Goal: Information Seeking & Learning: Learn about a topic

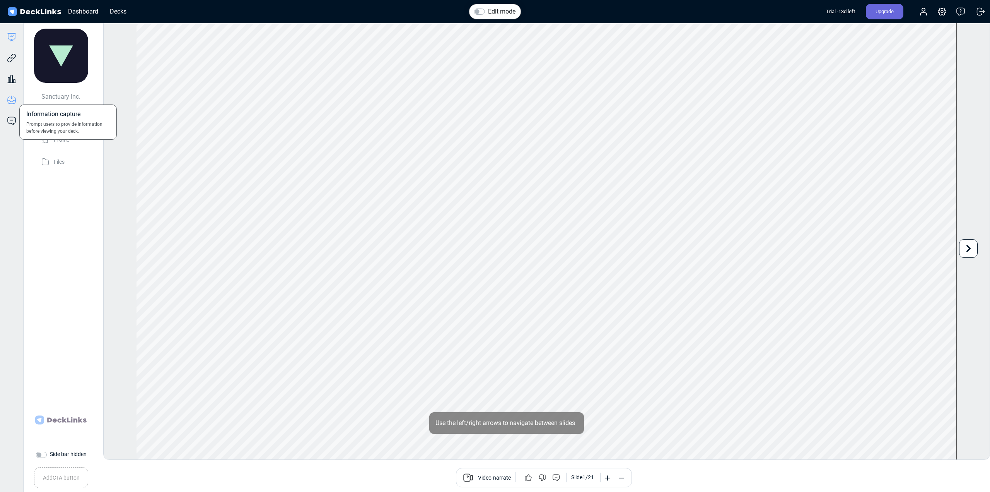
click at [13, 98] on icon at bounding box center [11, 99] width 9 height 9
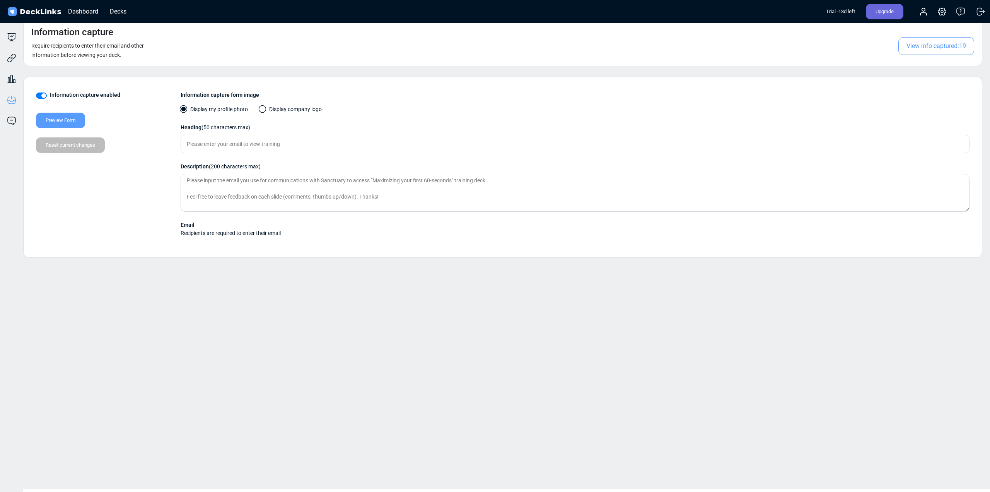
click at [938, 47] on span "View info captured: 19" at bounding box center [937, 46] width 76 height 18
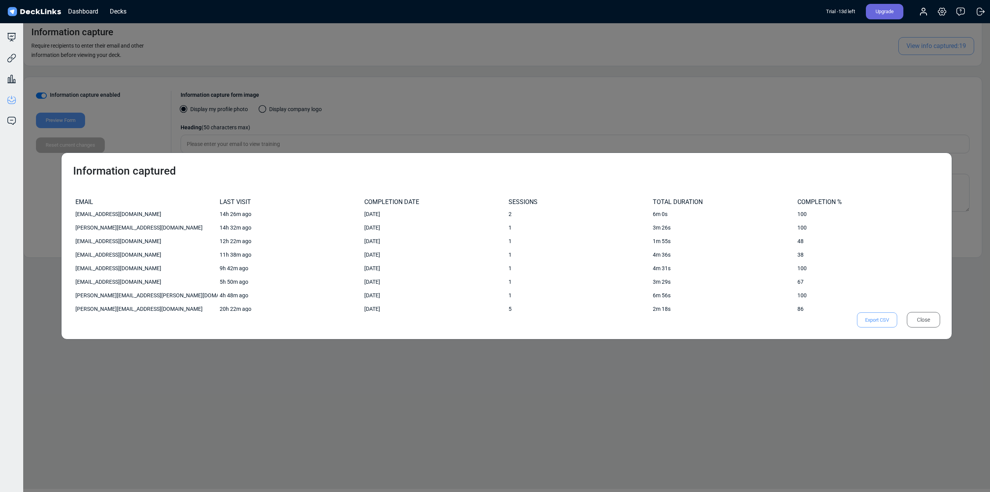
click at [815, 330] on div "Information captured EMAIL LAST VISIT COMPLETION DATE SESSIONS TOTAL DURATION C…" at bounding box center [506, 245] width 891 height 187
click at [928, 316] on div "Close" at bounding box center [923, 319] width 33 height 15
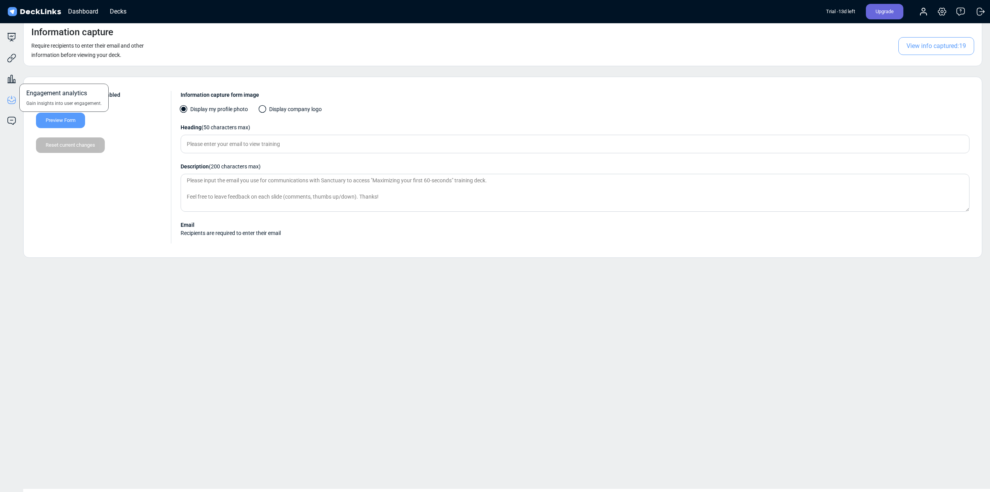
click at [5, 81] on div "Engagement analytics Gain insights into user engagement." at bounding box center [11, 73] width 23 height 21
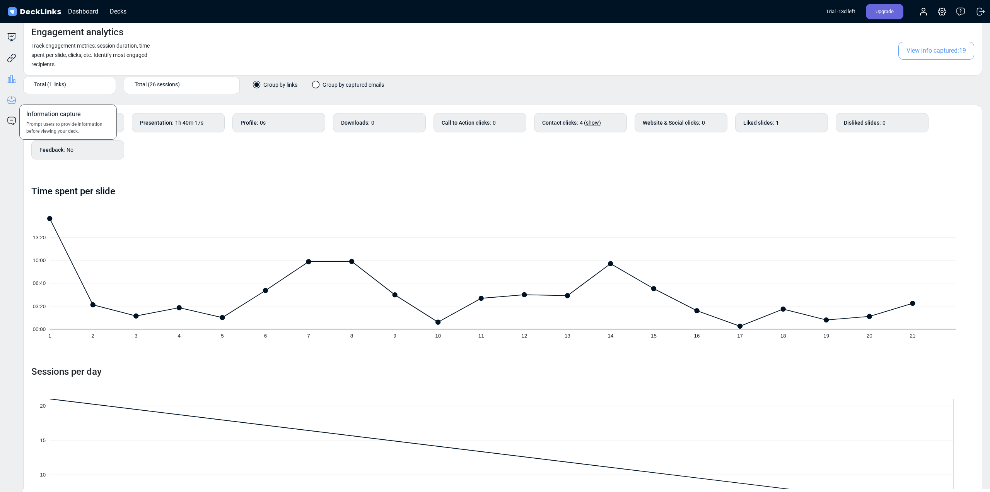
click at [13, 101] on icon at bounding box center [11, 99] width 9 height 9
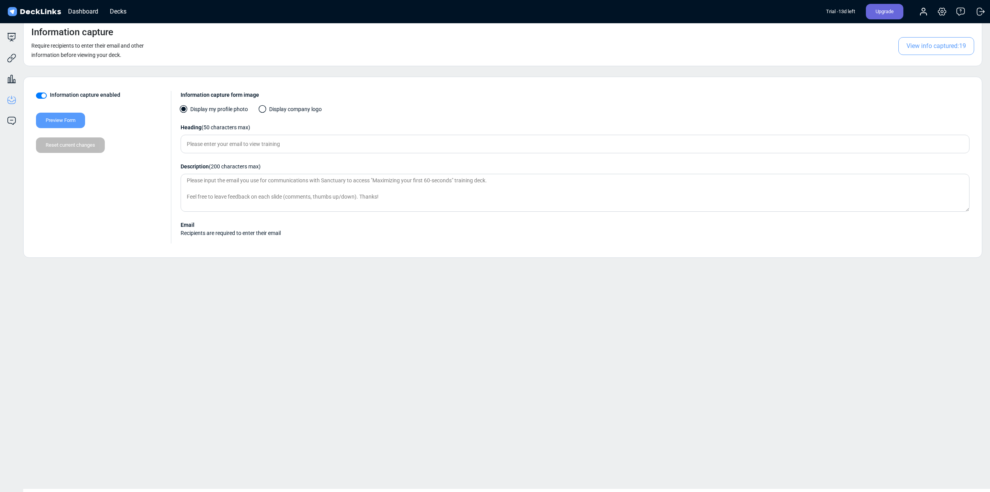
click at [930, 44] on span "View info captured: 19" at bounding box center [937, 46] width 76 height 18
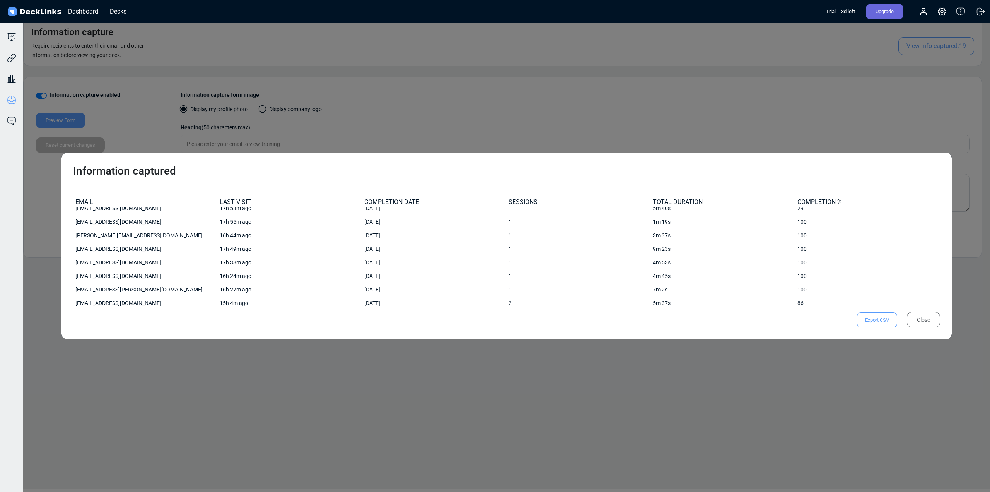
scroll to position [167, 0]
click at [83, 374] on div "Information captured EMAIL LAST VISIT COMPLETION DATE SESSIONS TOTAL DURATION C…" at bounding box center [495, 246] width 990 height 492
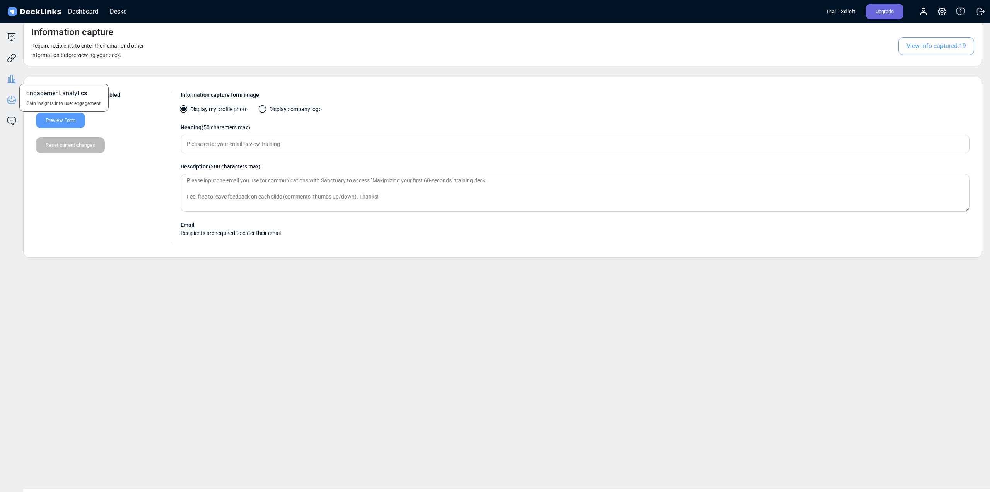
click at [8, 80] on icon at bounding box center [11, 78] width 9 height 9
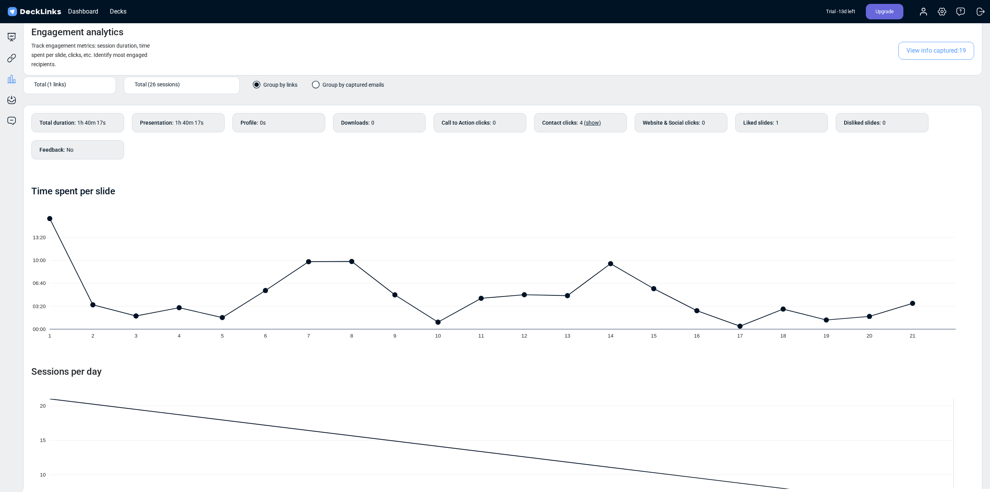
click at [819, 53] on div "Engagement analytics Track engagement metrics: session duration, time spent per…" at bounding box center [502, 47] width 959 height 57
click at [10, 118] on icon at bounding box center [11, 120] width 9 height 9
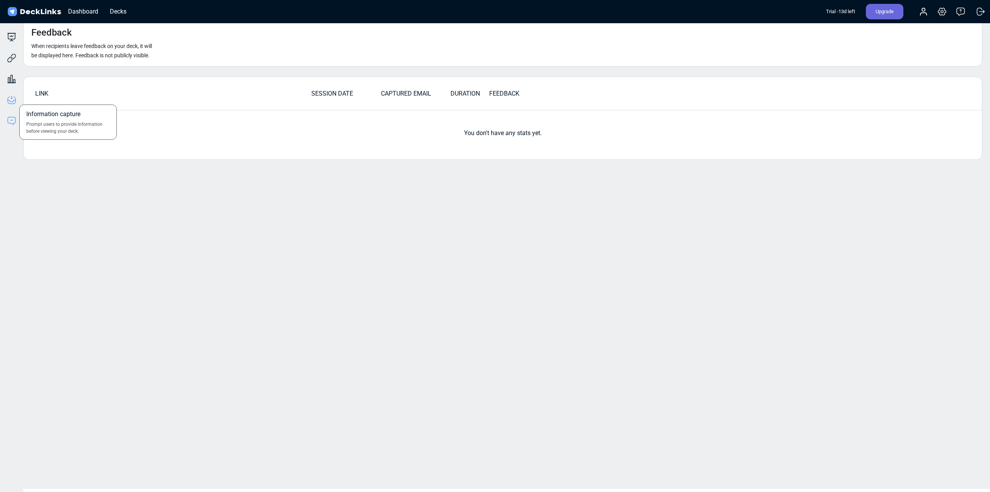
click at [10, 99] on icon at bounding box center [11, 99] width 9 height 9
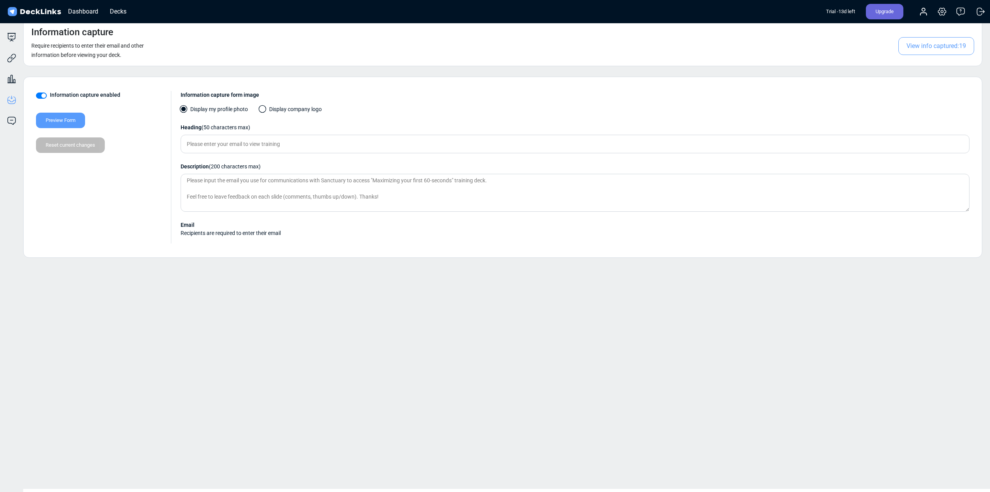
click at [908, 46] on span "View info captured: 19" at bounding box center [937, 46] width 76 height 18
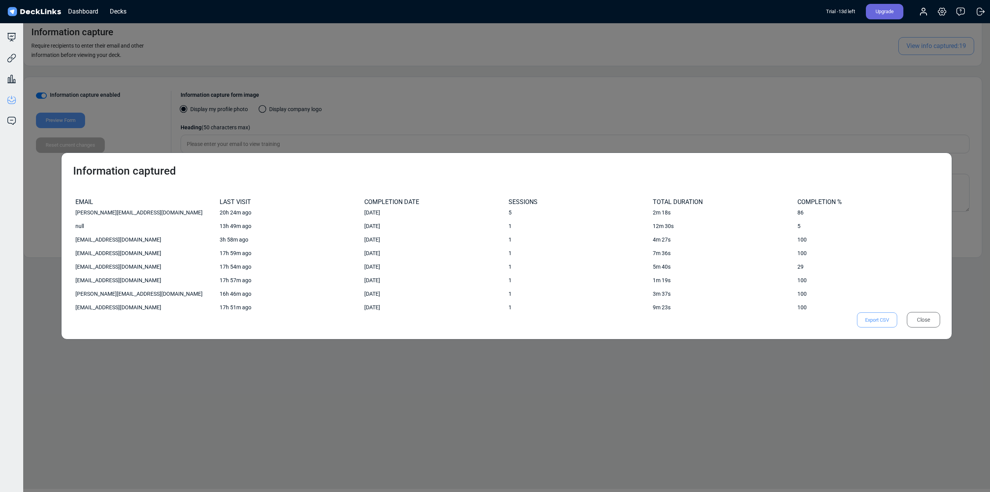
scroll to position [51, 0]
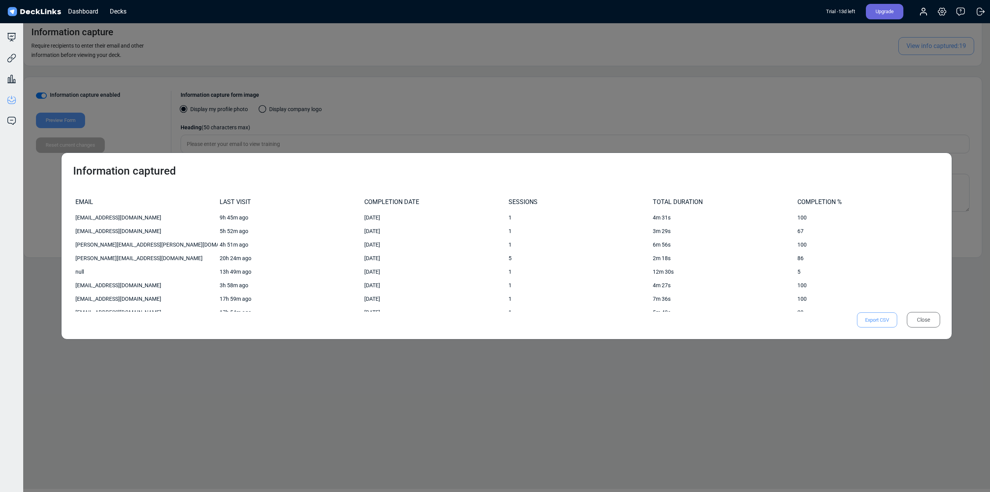
click at [935, 317] on div "Close" at bounding box center [923, 319] width 33 height 15
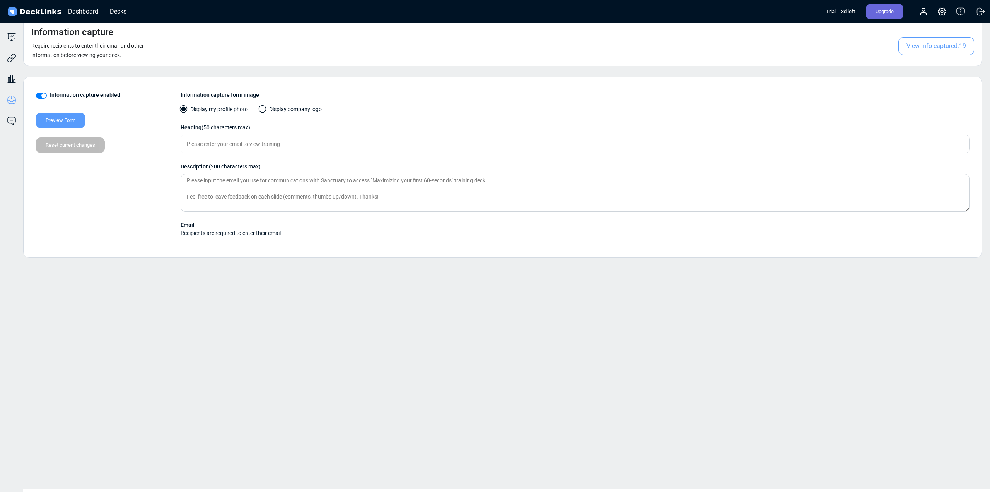
click at [62, 116] on div "Preview Form" at bounding box center [60, 120] width 49 height 15
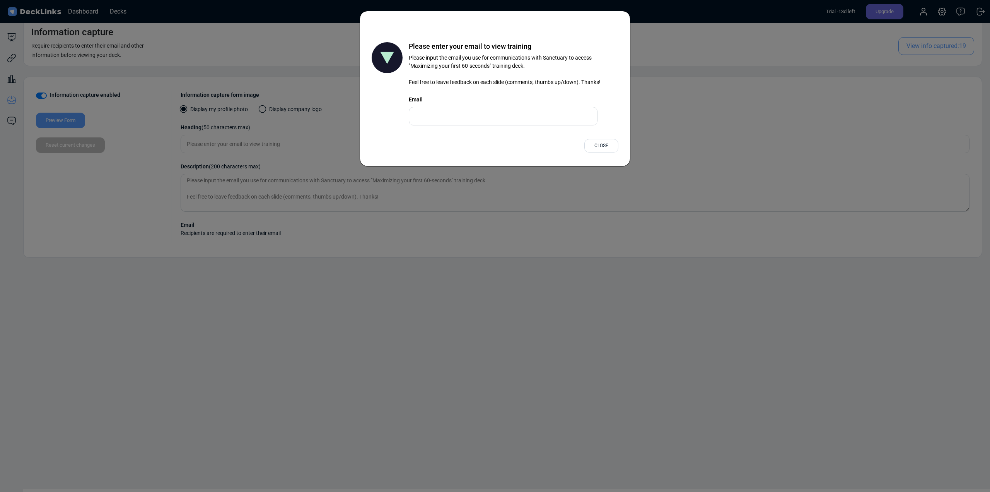
click at [601, 147] on div "Close" at bounding box center [602, 146] width 34 height 14
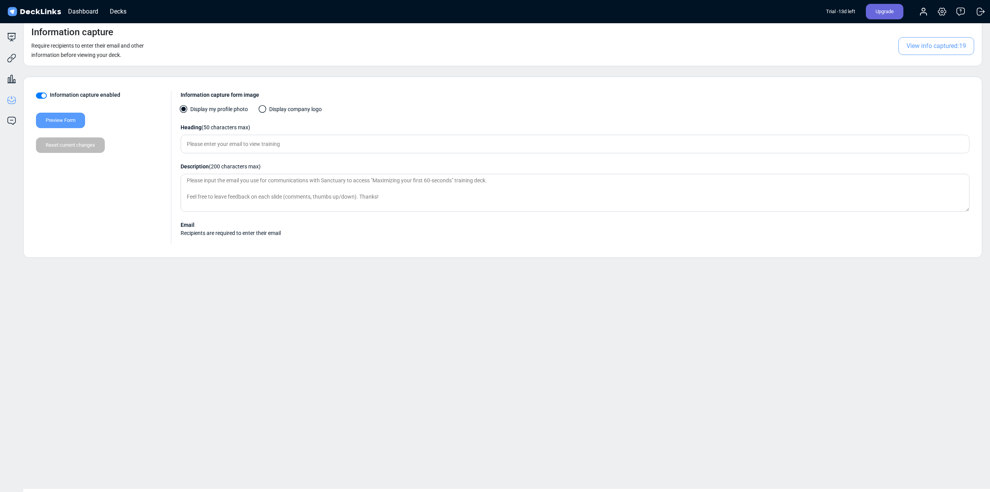
click at [917, 43] on span "View info captured: 19" at bounding box center [937, 46] width 76 height 18
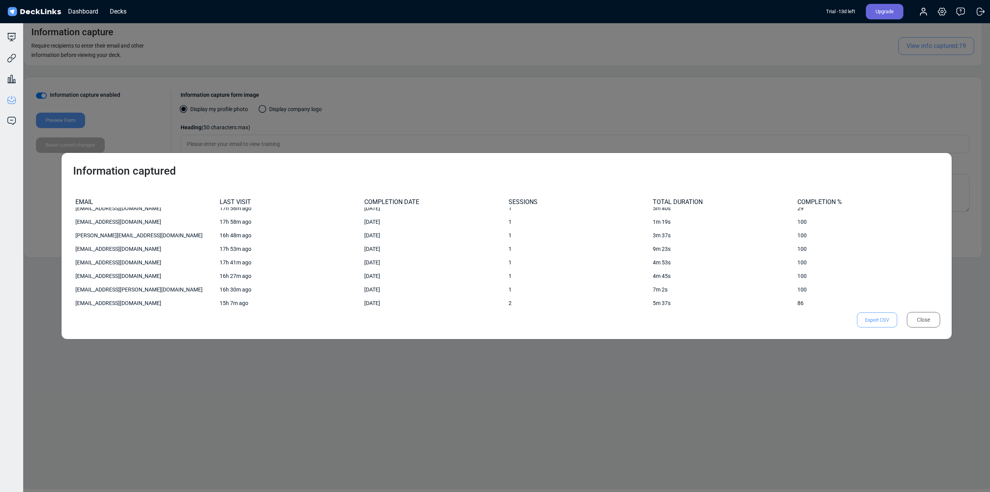
scroll to position [167, 0]
click at [93, 249] on div "[EMAIL_ADDRESS][DOMAIN_NAME]" at bounding box center [145, 250] width 140 height 8
drag, startPoint x: 142, startPoint y: 304, endPoint x: 70, endPoint y: 308, distance: 72.1
click at [70, 308] on div "Information captured EMAIL LAST VISIT COMPLETION DATE SESSIONS TOTAL DURATION C…" at bounding box center [506, 245] width 891 height 187
click at [90, 306] on div "[EMAIL_ADDRESS][DOMAIN_NAME]" at bounding box center [145, 305] width 140 height 8
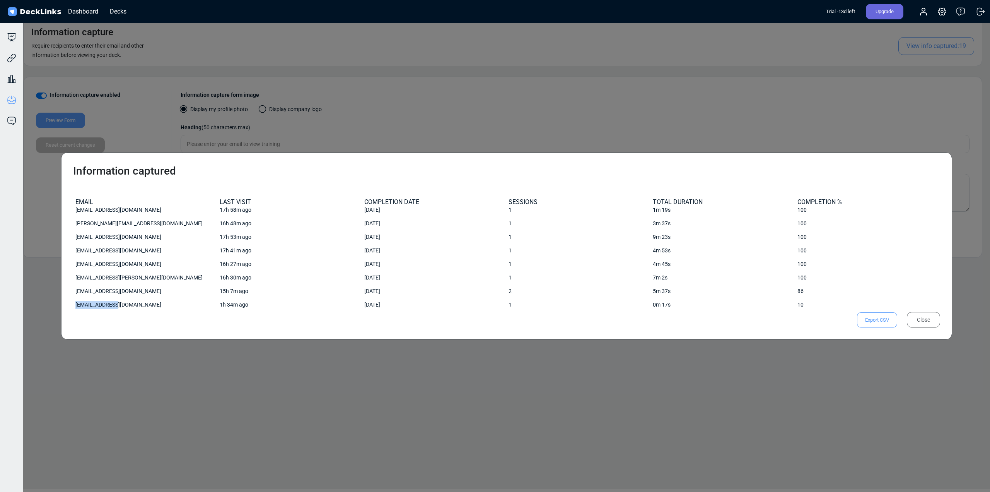
click at [90, 306] on div "[EMAIL_ADDRESS][DOMAIN_NAME]" at bounding box center [145, 305] width 140 height 8
click at [105, 291] on div "[EMAIL_ADDRESS][DOMAIN_NAME]" at bounding box center [145, 291] width 140 height 8
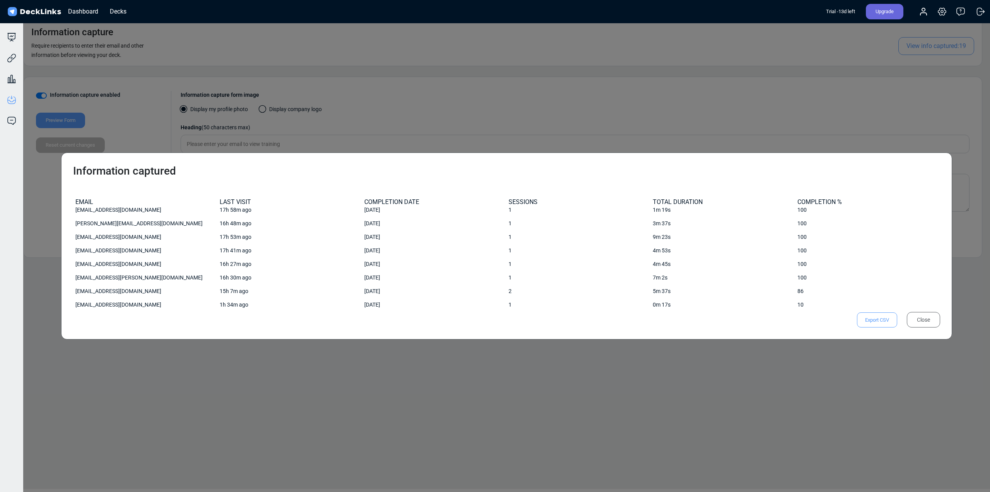
click at [116, 270] on div "[EMAIL_ADDRESS][DOMAIN_NAME]" at bounding box center [146, 264] width 144 height 14
click at [112, 276] on div "[EMAIL_ADDRESS][PERSON_NAME][DOMAIN_NAME]" at bounding box center [145, 278] width 140 height 8
click at [113, 267] on div "[EMAIL_ADDRESS][DOMAIN_NAME]" at bounding box center [145, 264] width 140 height 8
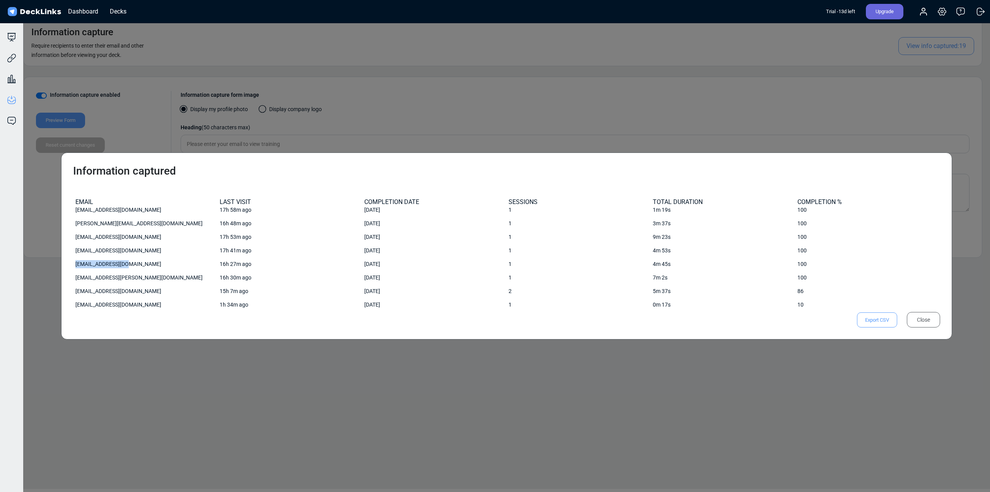
click at [113, 267] on div "[EMAIL_ADDRESS][DOMAIN_NAME]" at bounding box center [145, 264] width 140 height 8
click at [524, 246] on div "1" at bounding box center [579, 251] width 144 height 14
click at [924, 319] on div "Close" at bounding box center [923, 319] width 33 height 15
